Goal: Book appointment/travel/reservation

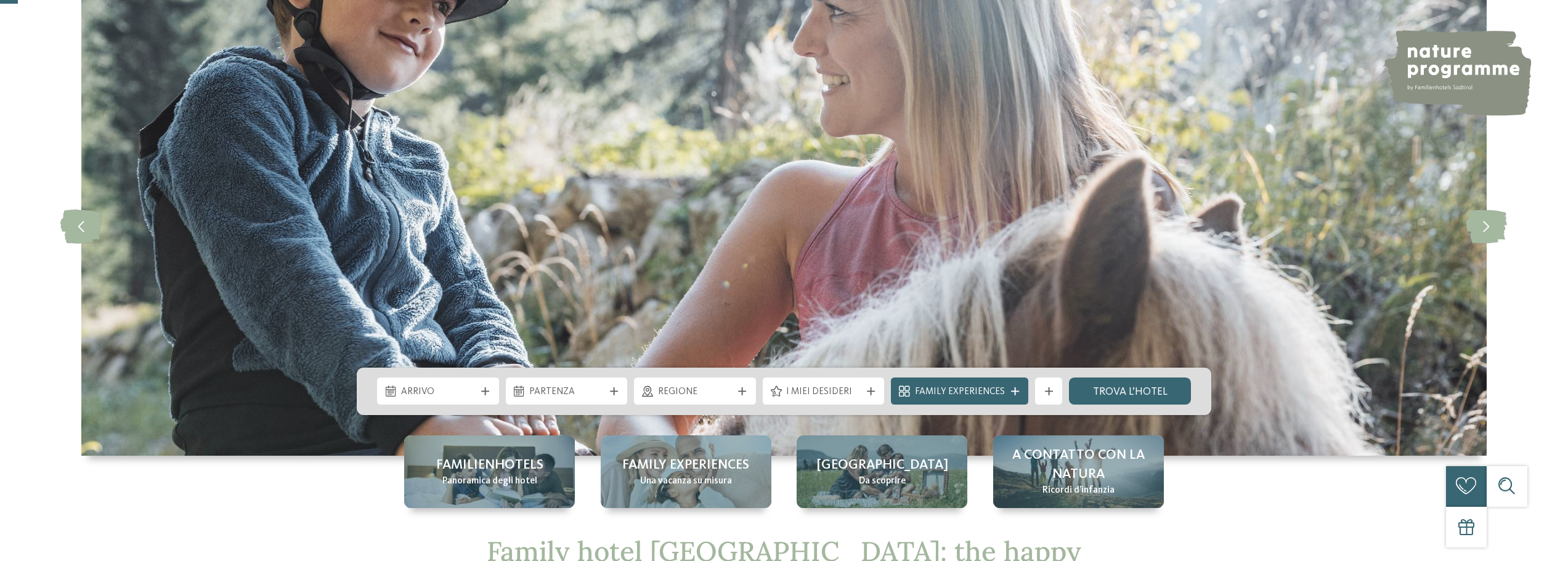
scroll to position [72, 0]
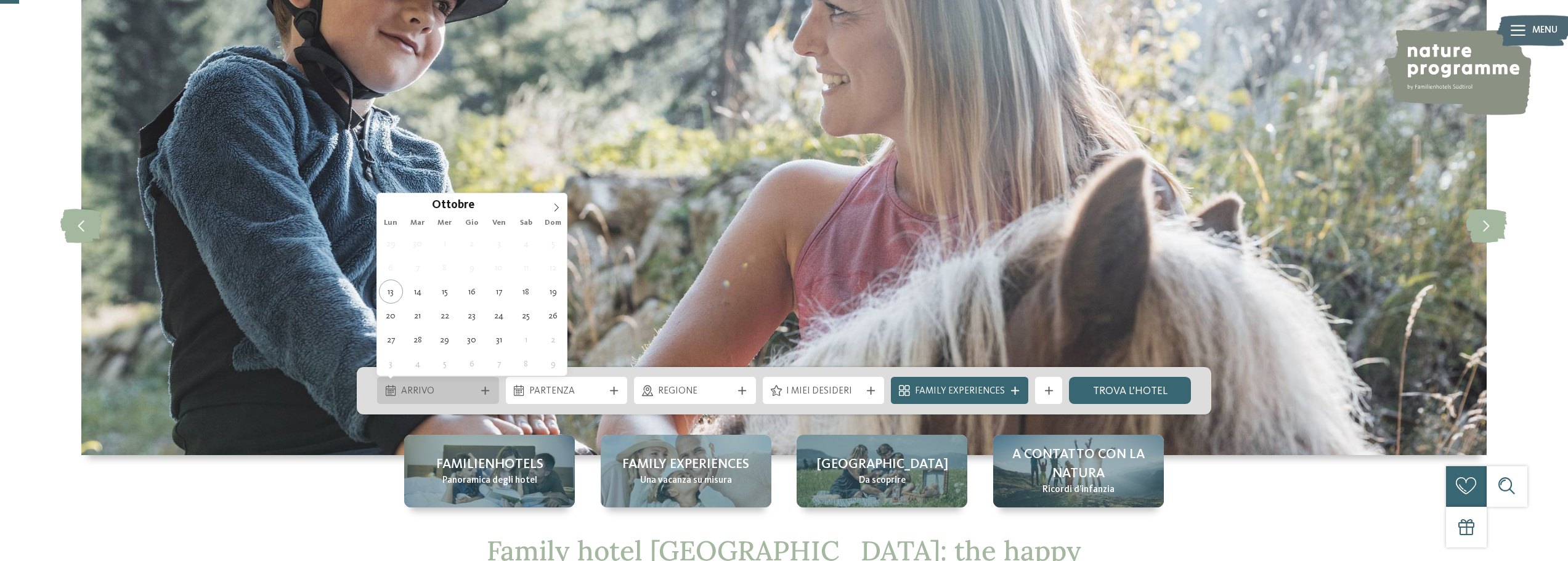
click at [467, 393] on span "Arrivo" at bounding box center [438, 391] width 74 height 14
click at [559, 209] on icon at bounding box center [556, 207] width 9 height 9
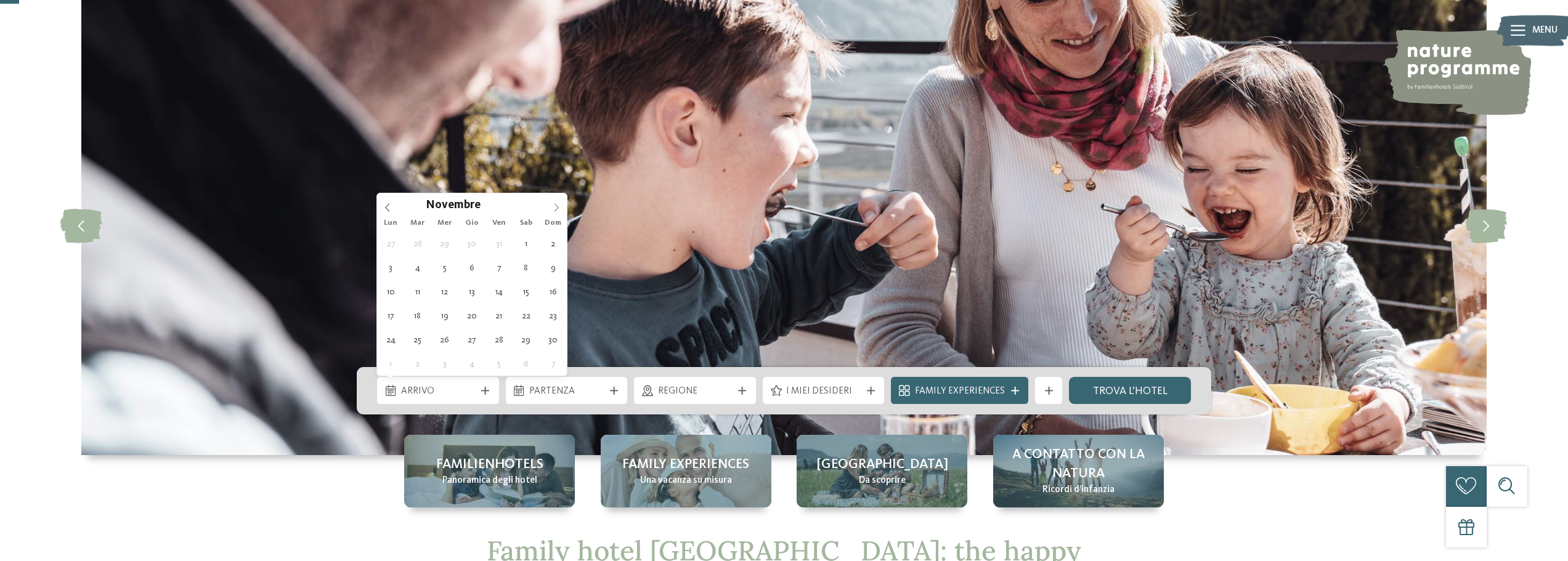
click at [556, 204] on icon at bounding box center [556, 207] width 9 height 9
type div "[DATE]"
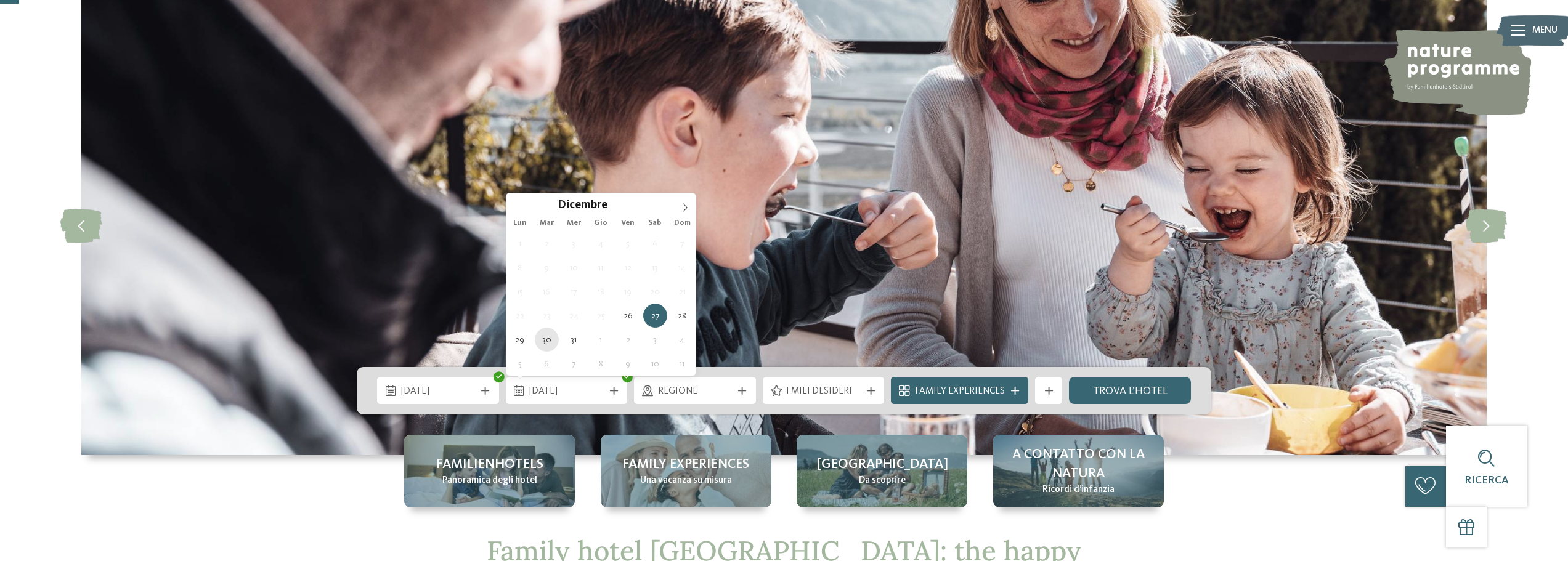
type div "[DATE]"
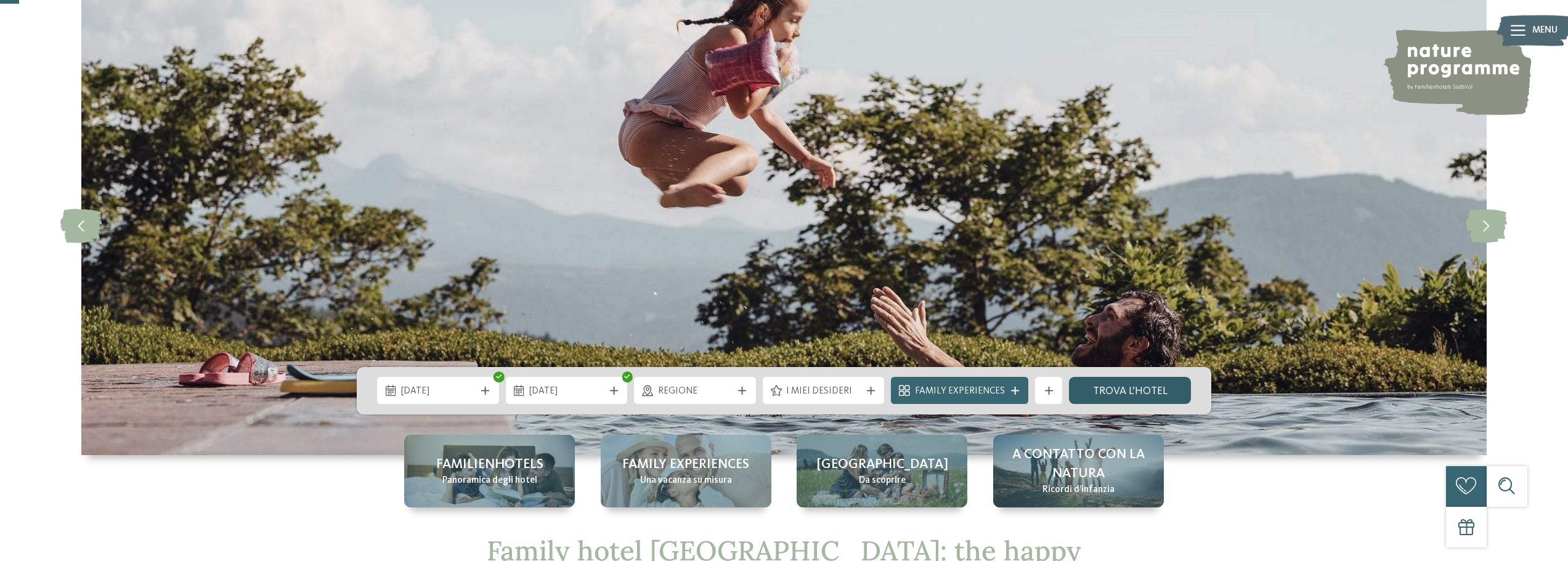
click at [1122, 385] on link "trova l’hotel" at bounding box center [1130, 390] width 122 height 27
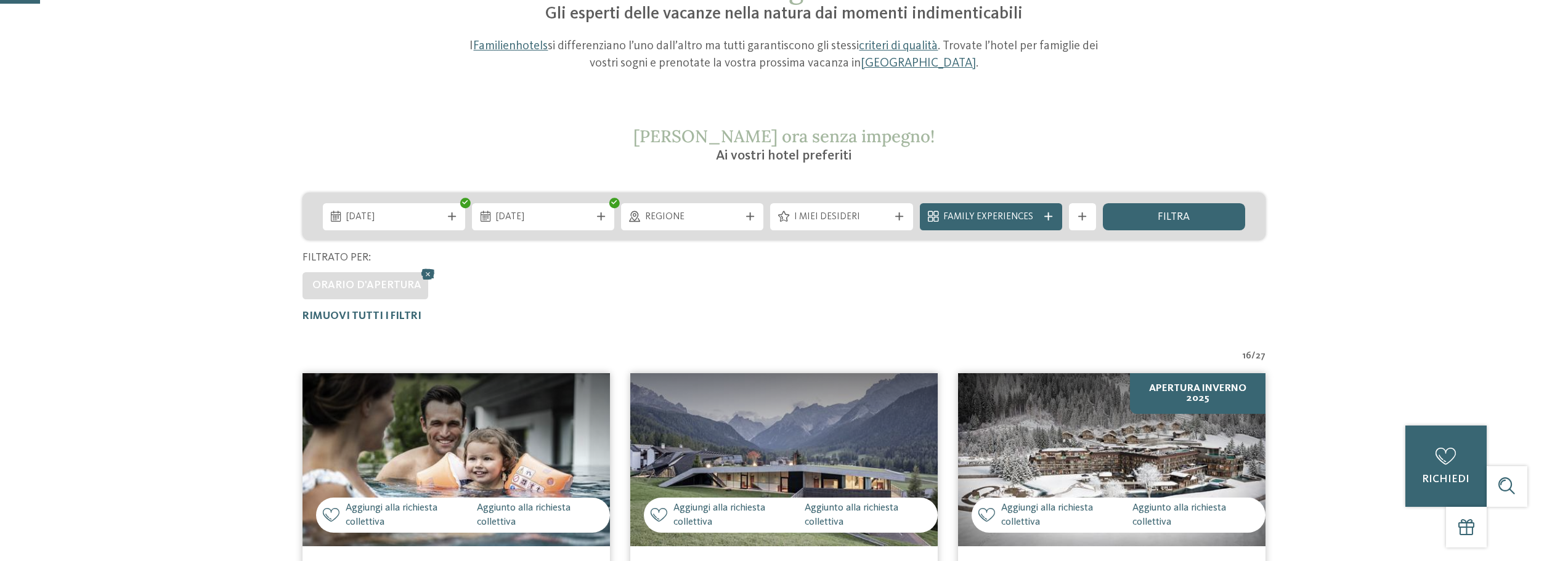
scroll to position [87, 0]
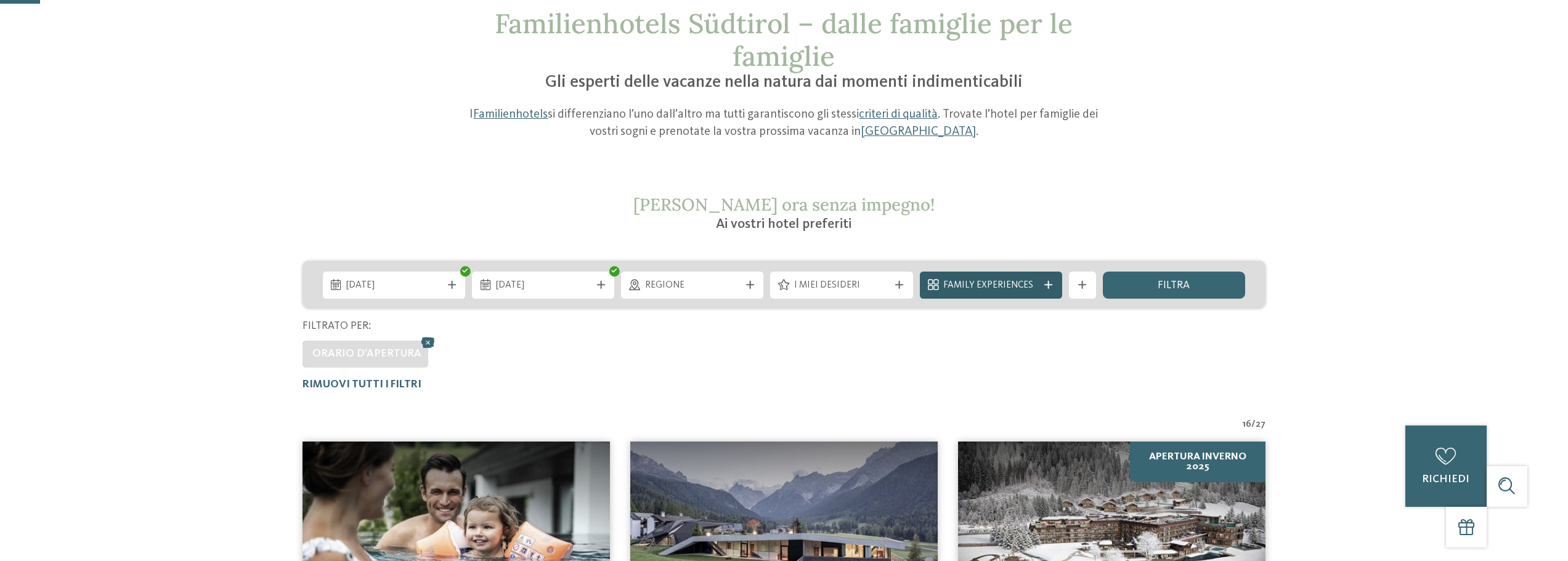
click at [1031, 286] on span "Family Experiences" at bounding box center [990, 286] width 95 height 14
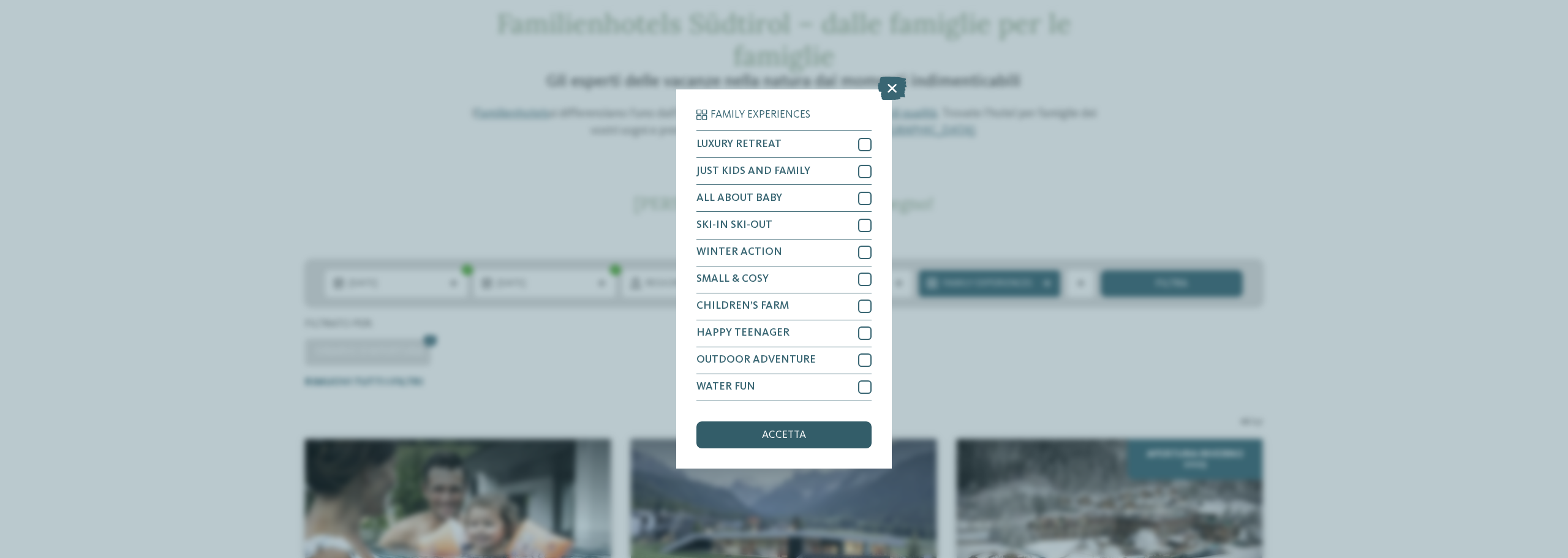
click at [840, 433] on div "accetta" at bounding box center [784, 434] width 175 height 27
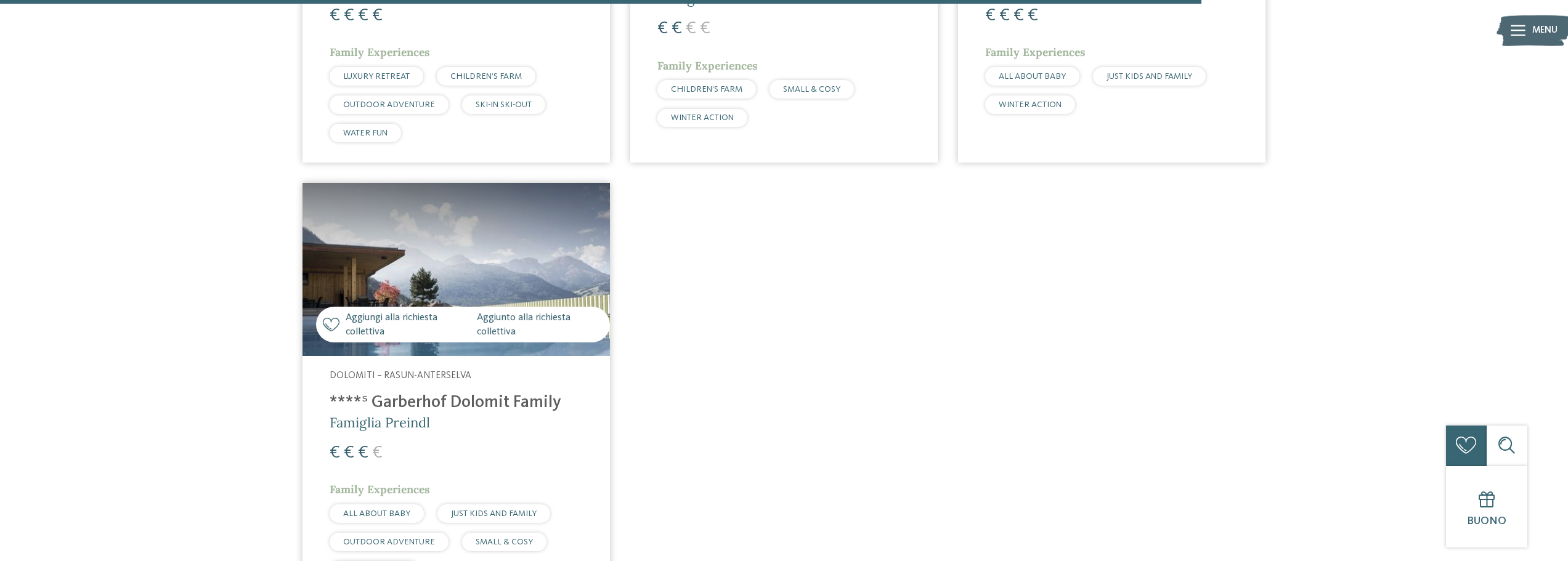
scroll to position [2621, 0]
